Goal: Information Seeking & Learning: Learn about a topic

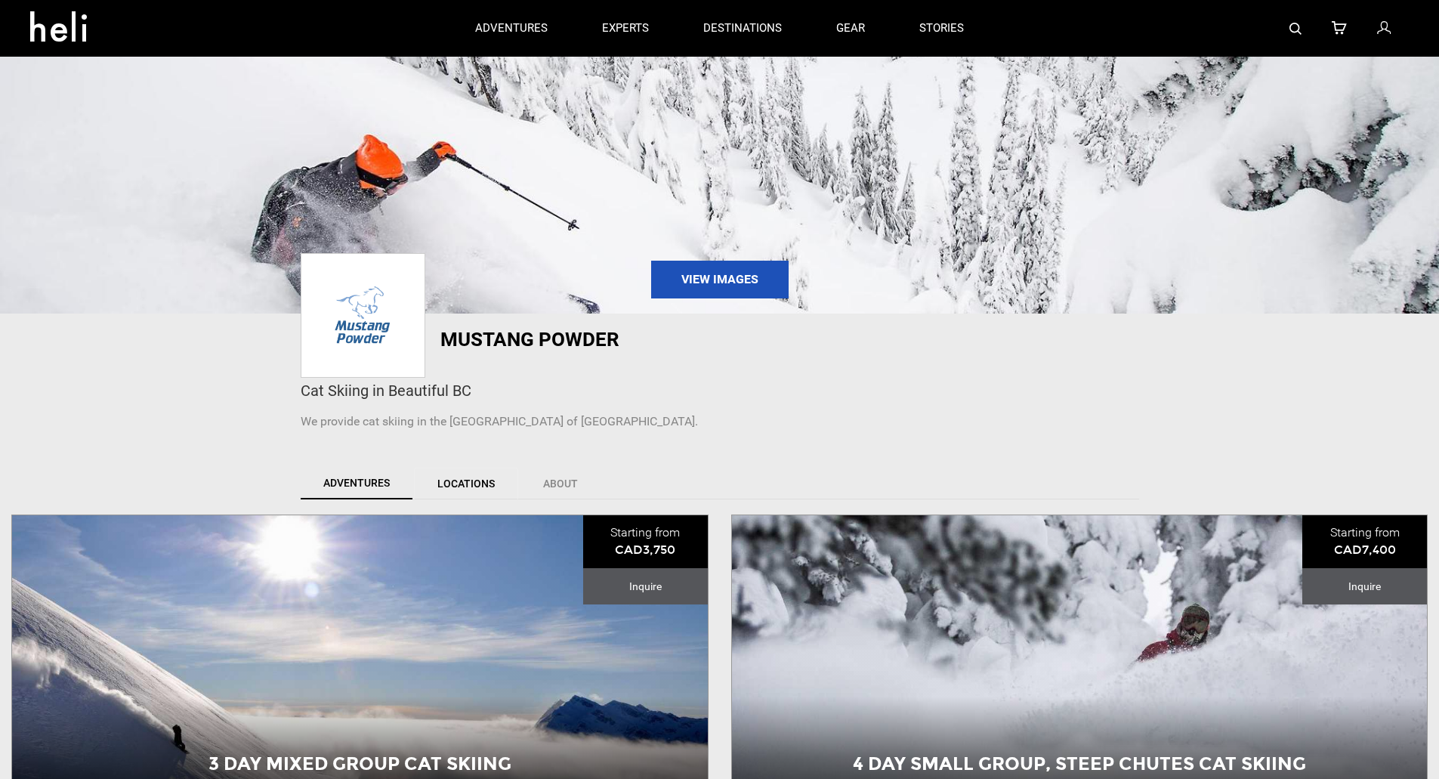
scroll to position [76, 0]
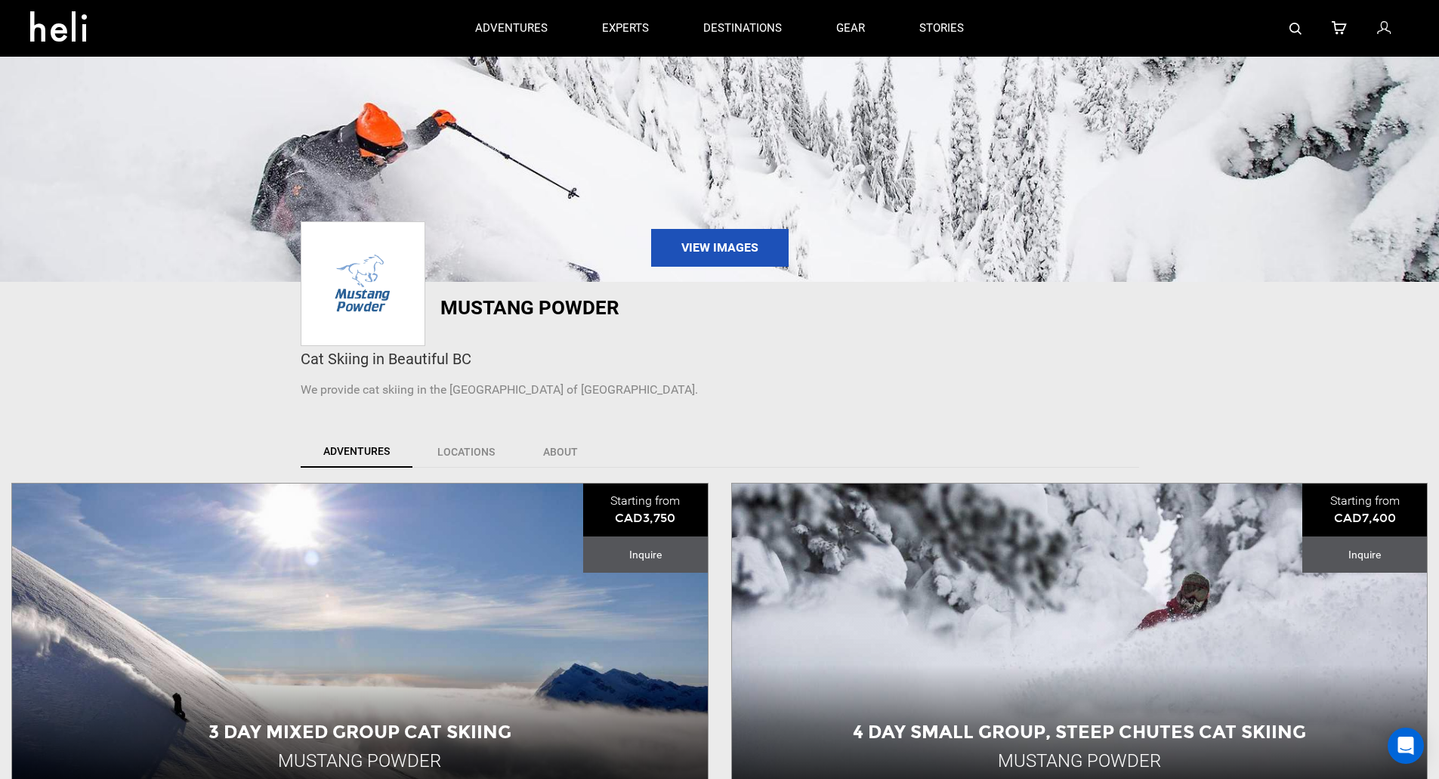
click at [589, 392] on p "We provide cat skiing in the [GEOGRAPHIC_DATA] of [GEOGRAPHIC_DATA]." at bounding box center [720, 389] width 838 height 17
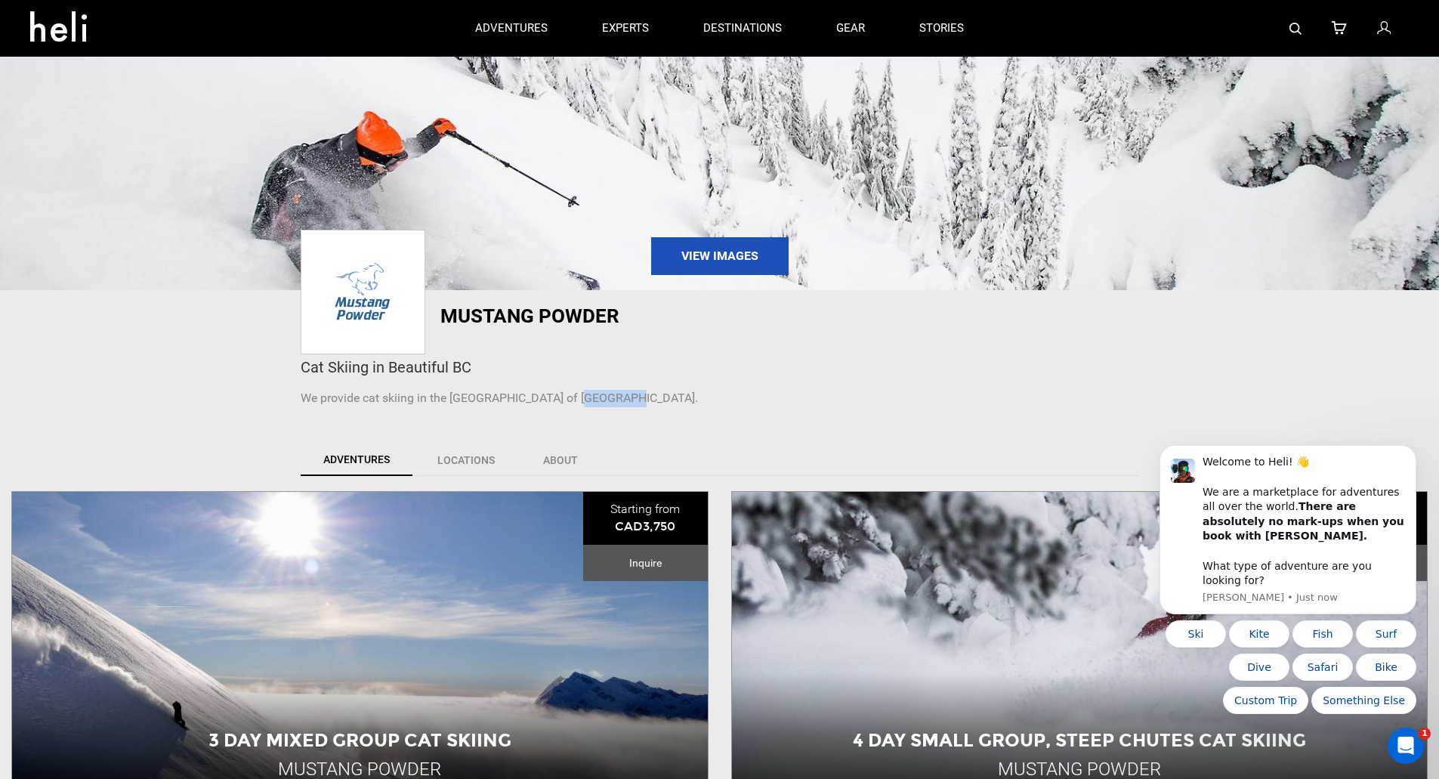
scroll to position [0, 0]
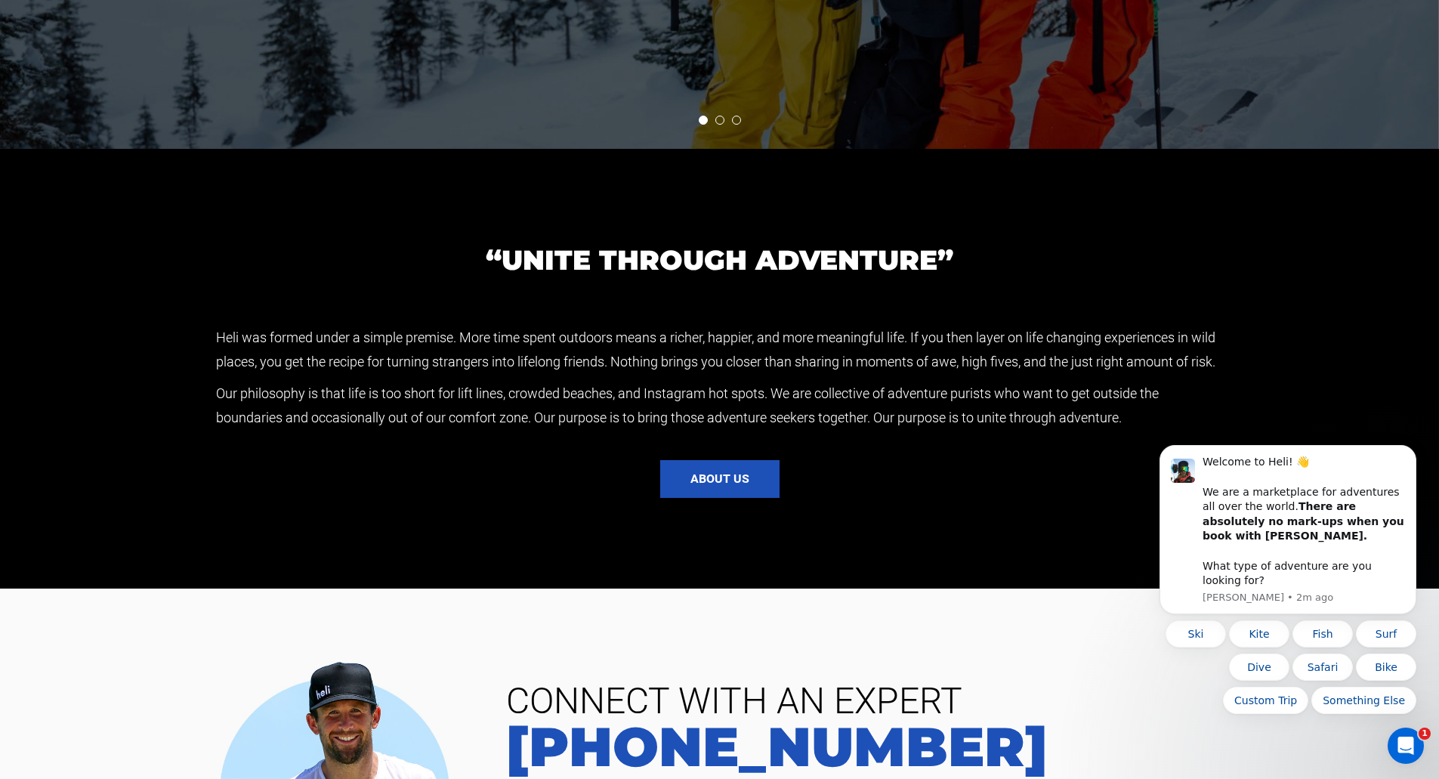
scroll to position [3679, 0]
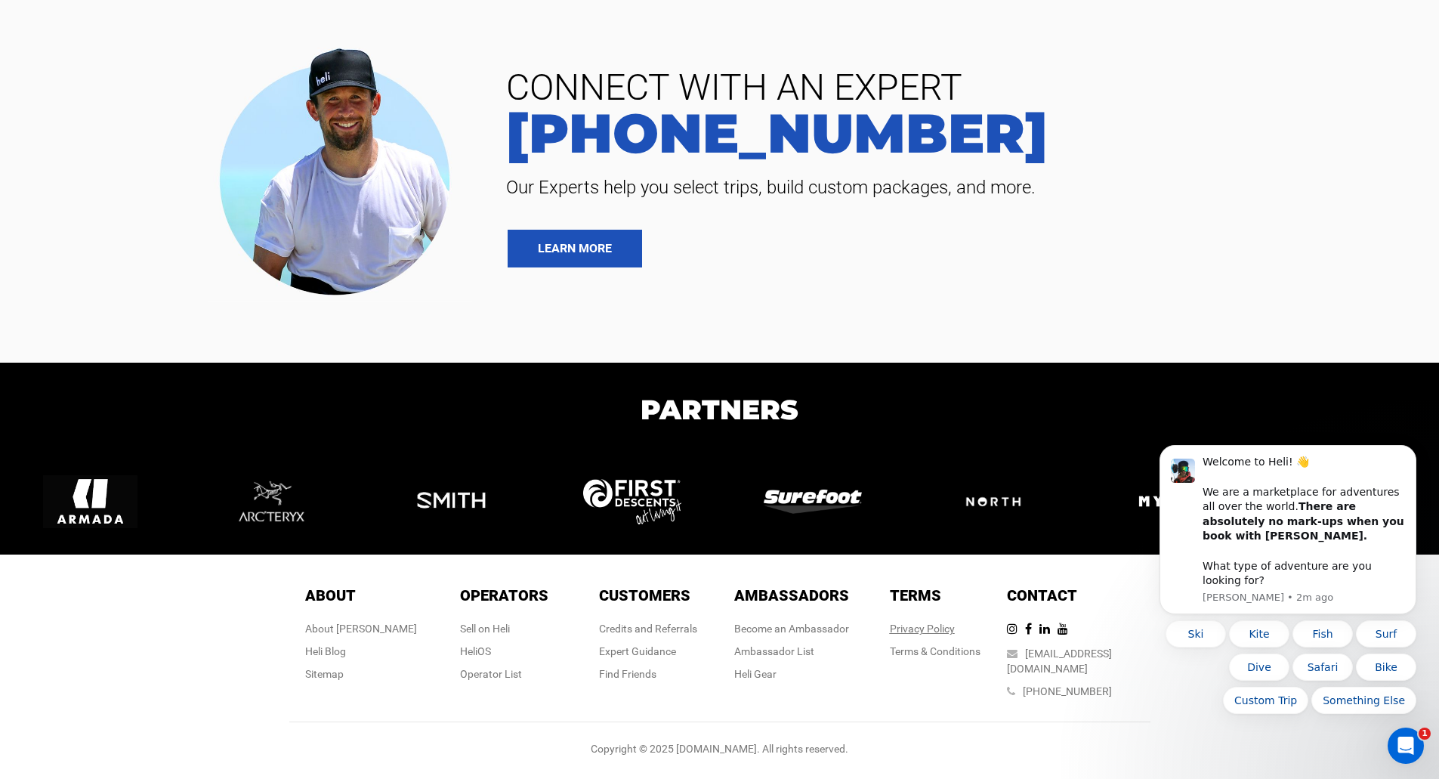
click at [916, 634] on link "Privacy Policy" at bounding box center [922, 628] width 65 height 12
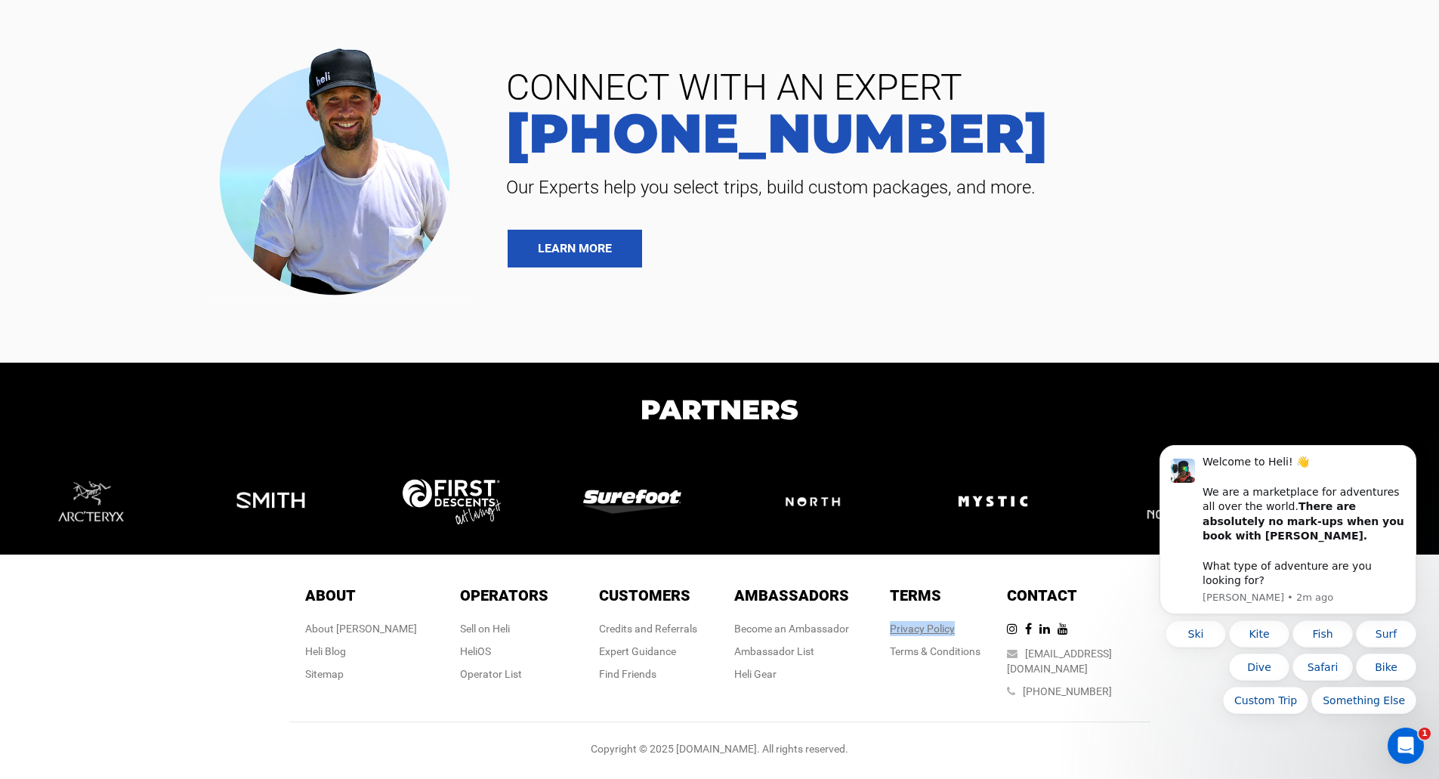
click at [916, 634] on link "Privacy Policy" at bounding box center [922, 628] width 65 height 12
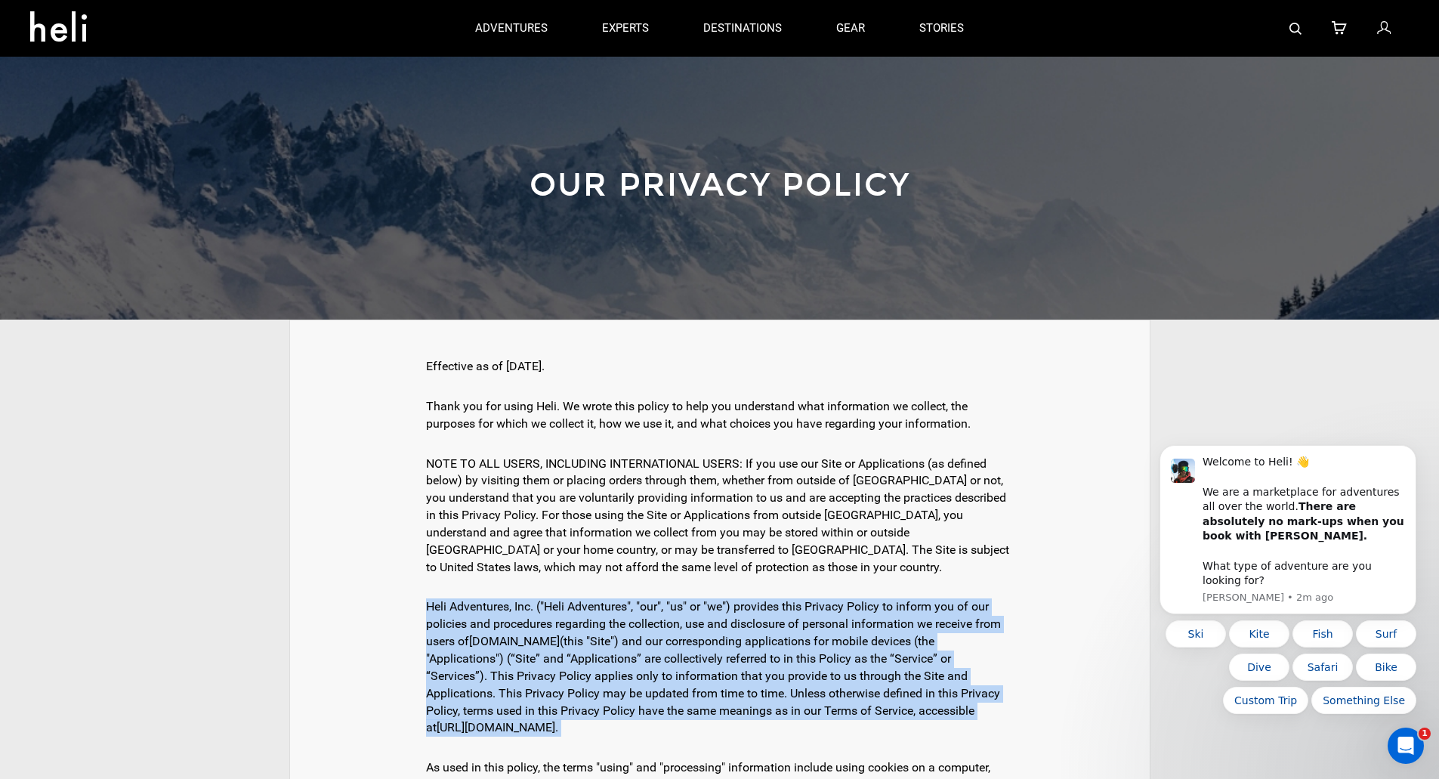
click at [916, 647] on div "Heli Adventures, Inc. ("Heli Adventures", "our", "us" or "we") provides this Pr…" at bounding box center [720, 667] width 588 height 153
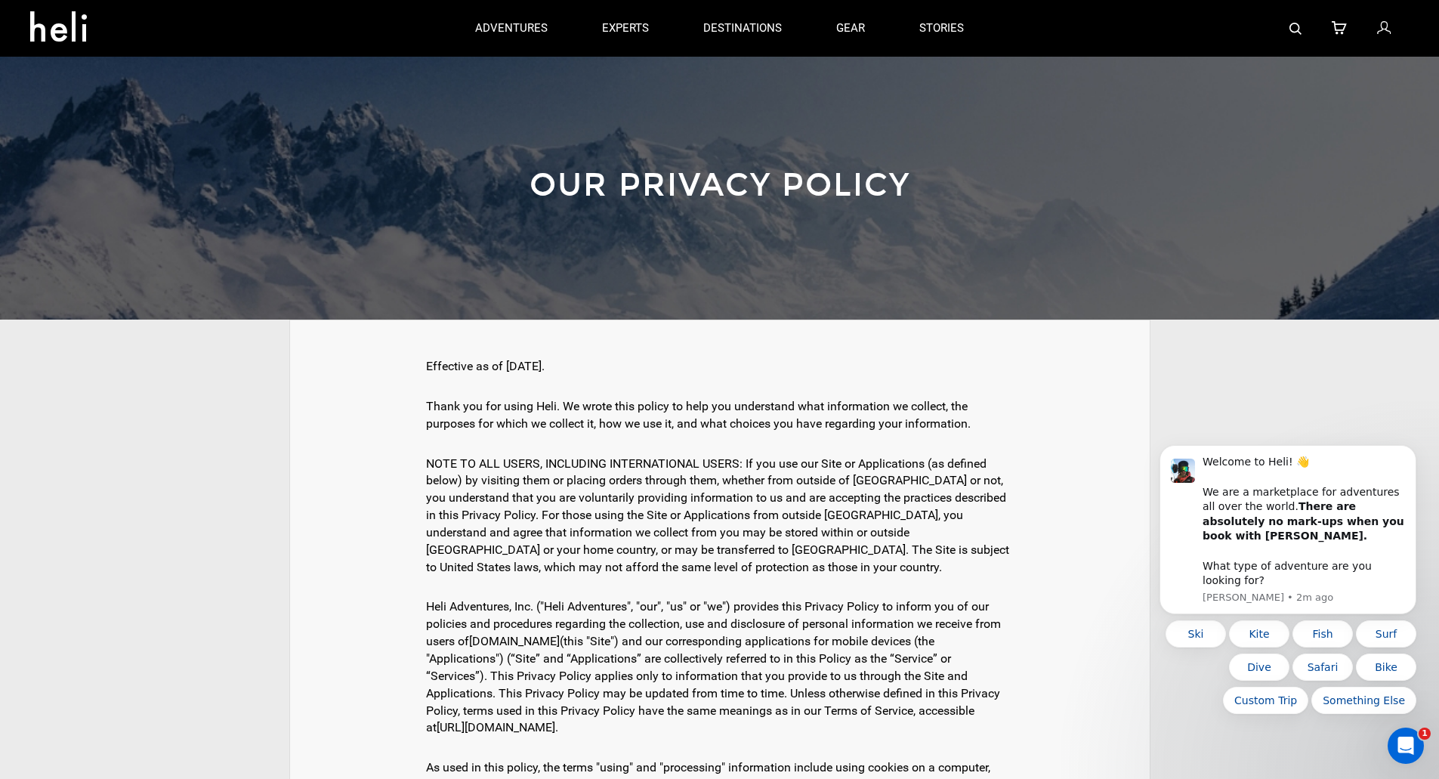
click at [611, 428] on div "Thank you for using Heli. We wrote this policy to help you understand what info…" at bounding box center [720, 415] width 588 height 50
click at [541, 412] on div "Thank you for using Heli. We wrote this policy to help you understand what info…" at bounding box center [720, 415] width 588 height 50
copy div "Heli"
click at [457, 608] on div "Heli Adventures, Inc. ("Heli Adventures", "our", "us" or "we") provides this Pr…" at bounding box center [720, 667] width 588 height 153
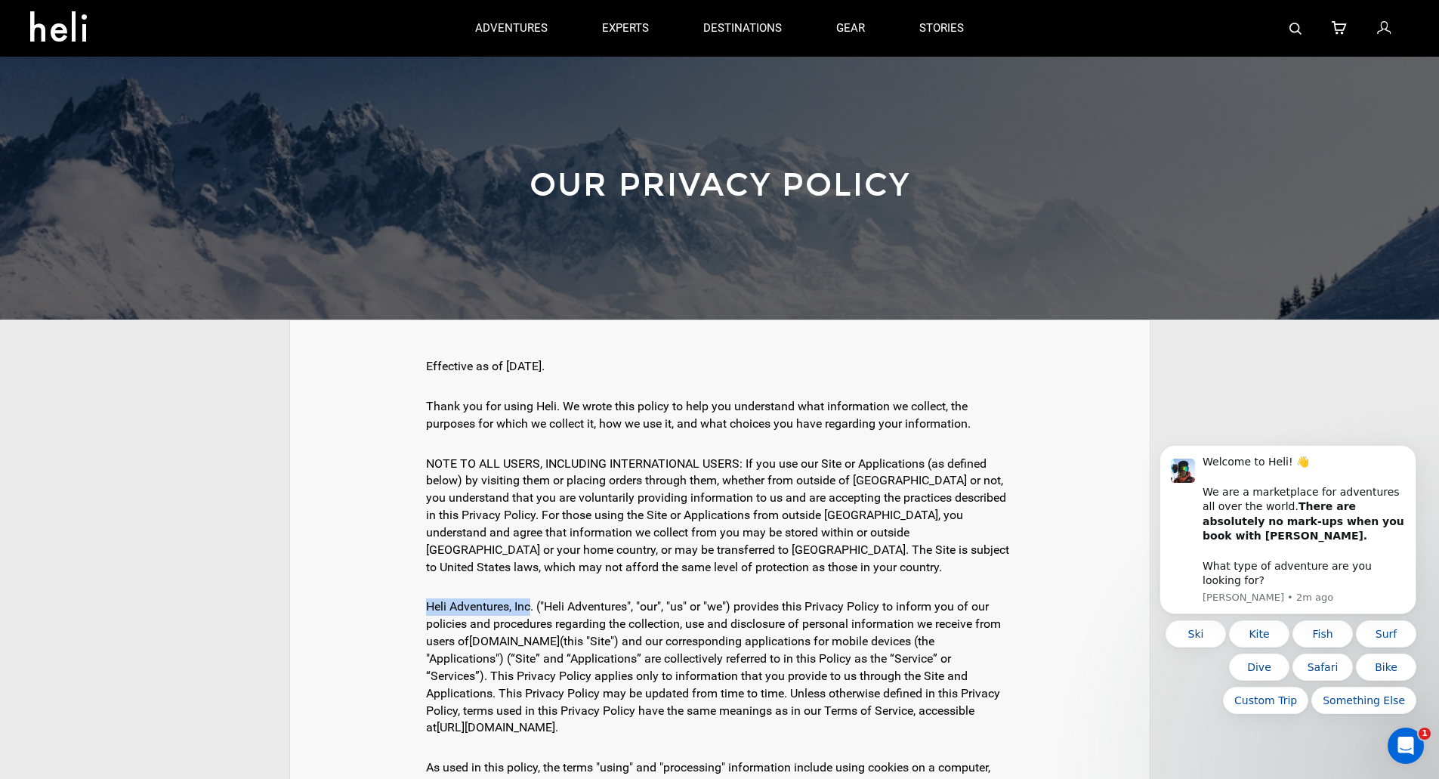
drag, startPoint x: 429, startPoint y: 605, endPoint x: 530, endPoint y: 606, distance: 101.2
click at [530, 606] on div "Heli Adventures, Inc. ("Heli Adventures", "our", "us" or "we") provides this Pr…" at bounding box center [720, 667] width 588 height 153
copy div "Heli Adventures, Inc"
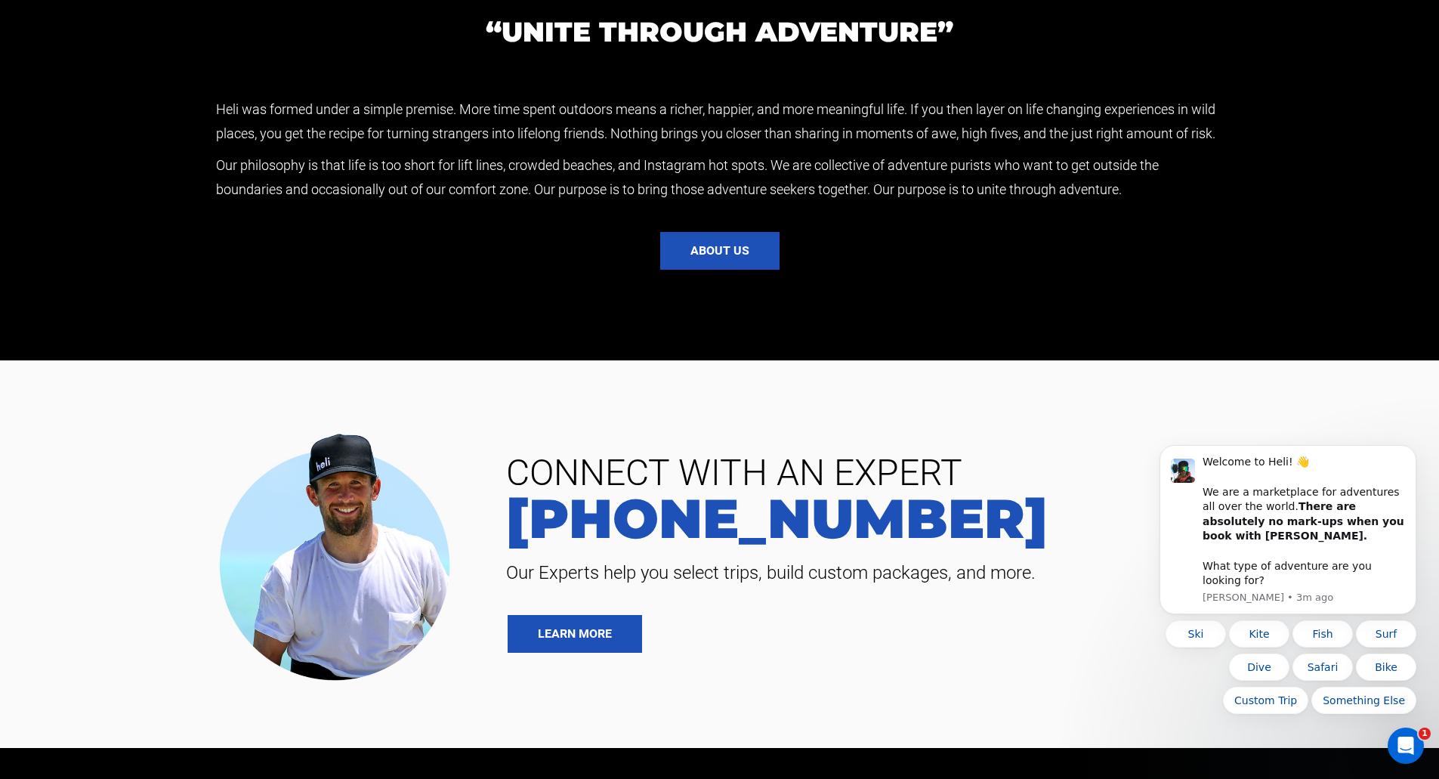
scroll to position [3679, 0]
